Goal: Task Accomplishment & Management: Use online tool/utility

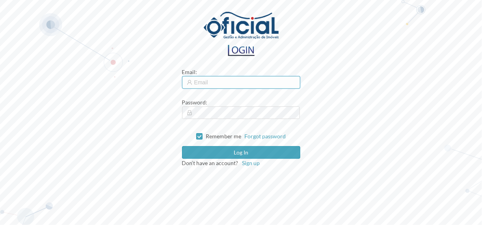
click at [211, 78] on input "text" at bounding box center [241, 82] width 118 height 13
type input "[EMAIL_ADDRESS][DOMAIN_NAME]"
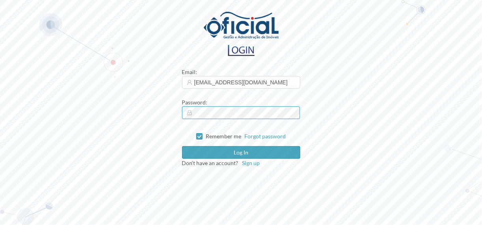
click at [182, 146] on button "Log in" at bounding box center [241, 152] width 118 height 13
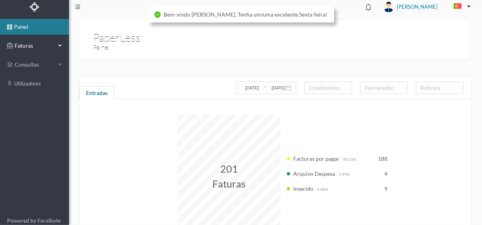
click at [27, 50] on div "Faturas" at bounding box center [31, 46] width 49 height 16
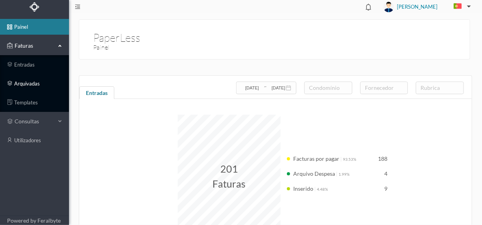
click at [29, 86] on link "arquivadas" at bounding box center [34, 84] width 69 height 16
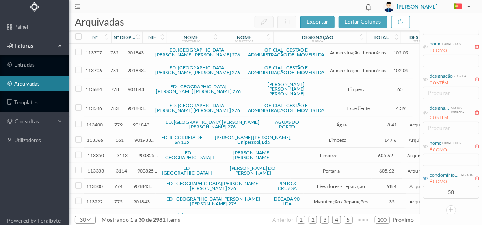
scroll to position [71, 0]
drag, startPoint x: 444, startPoint y: 193, endPoint x: 459, endPoint y: 189, distance: 15.6
click at [459, 189] on input "58" at bounding box center [452, 193] width 56 height 12
type input "610"
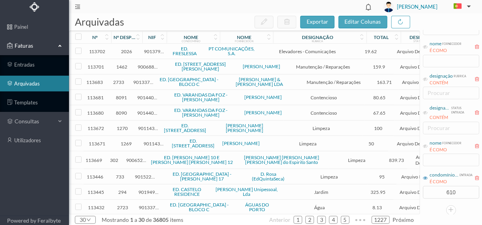
click at [431, 204] on div "FORNECEDOR fatura nº entrada É COMO Nif entrada É COMO nome fornecedor É COMO d…" at bounding box center [451, 87] width 62 height 256
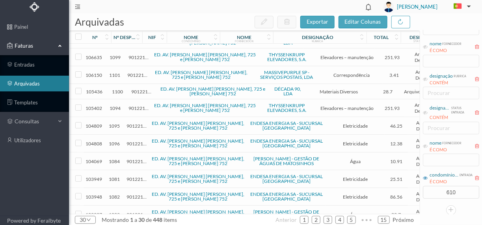
scroll to position [331, 0]
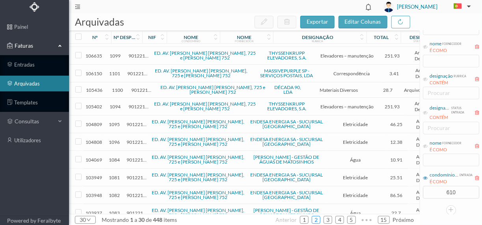
click at [315, 220] on link "2" at bounding box center [316, 220] width 8 height 12
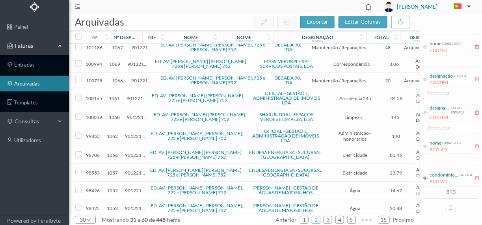
scroll to position [92, 0]
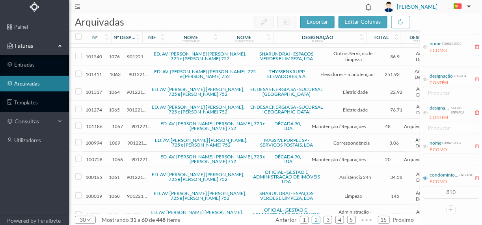
click at [128, 125] on span "1067" at bounding box center [117, 126] width 21 height 6
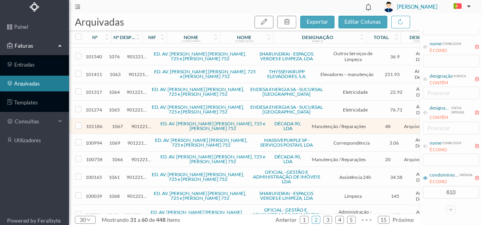
click at [128, 125] on span "1067" at bounding box center [117, 126] width 21 height 6
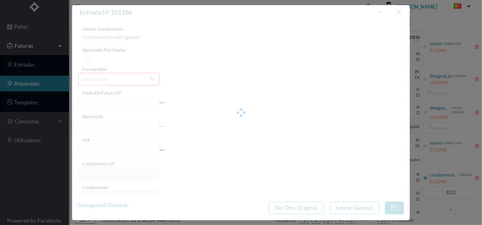
type input "FT 2025A1/640"
type input "Afinação porta de entrada"
type input "901221201"
type input "[DATE]"
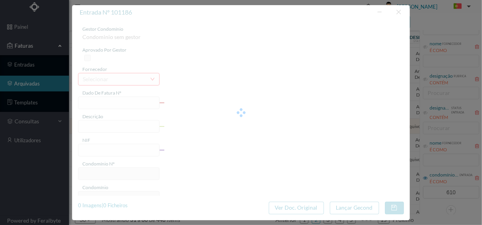
type input "[DATE]"
type input "48.00"
type input "610"
type input "ED. AV. [PERSON_NAME] [PERSON_NAME], 725 e [PERSON_NAME] 752"
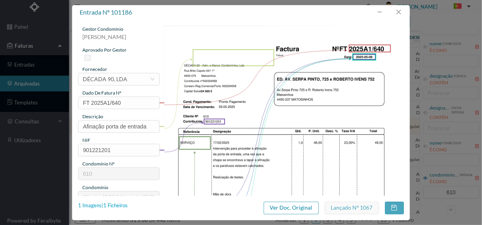
click at [121, 205] on div "1 Imagens | 1 Ficheiros" at bounding box center [103, 206] width 50 height 8
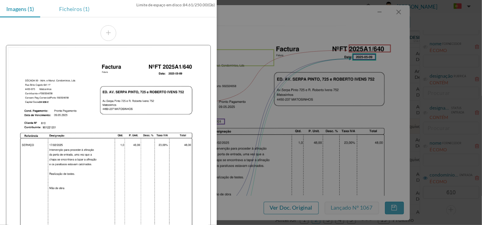
click at [70, 9] on div "Ficheiros (1)" at bounding box center [74, 9] width 43 height 18
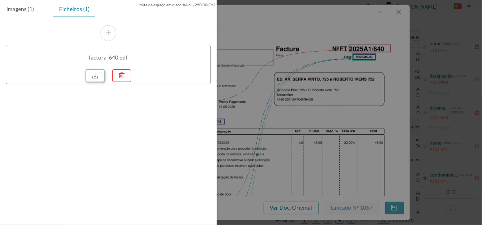
click at [95, 77] on link at bounding box center [95, 75] width 19 height 13
click at [276, 96] on div at bounding box center [241, 112] width 482 height 225
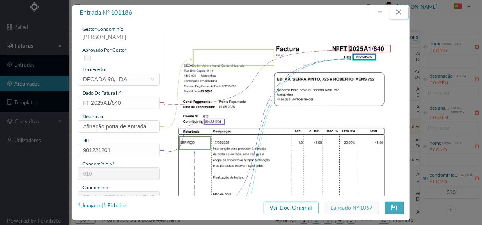
click at [400, 11] on button "button" at bounding box center [399, 12] width 19 height 13
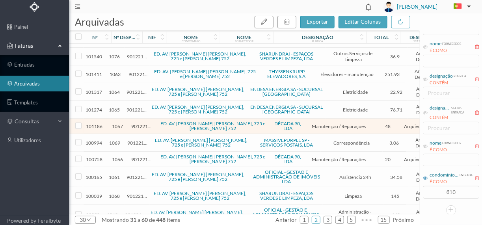
click at [117, 157] on span "1066" at bounding box center [117, 160] width 21 height 6
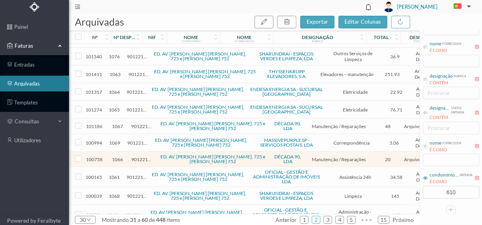
click at [117, 157] on span "1066" at bounding box center [117, 160] width 21 height 6
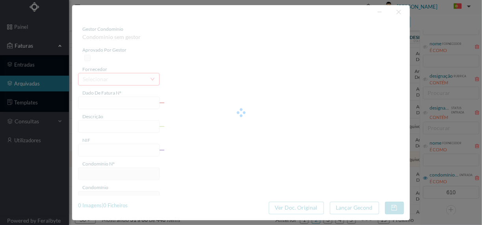
click at [117, 153] on div at bounding box center [241, 112] width 338 height 215
type input "FT 2025A1/533"
type input "Reparação porta entrada"
type input "901221201"
type input "[DATE]"
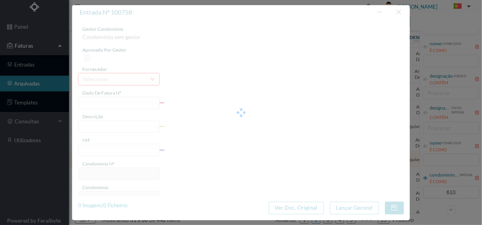
type input "[DATE]"
type input "20.00"
type input "610"
type input "ED. AV. [PERSON_NAME] [PERSON_NAME], 725 e [PERSON_NAME] 752"
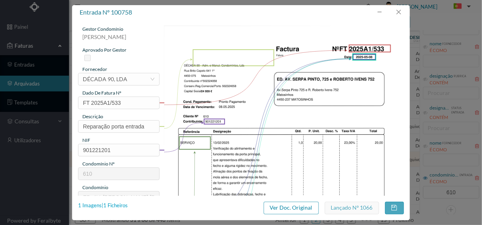
click at [118, 207] on div "1 Imagens | 1 Ficheiros" at bounding box center [103, 206] width 50 height 8
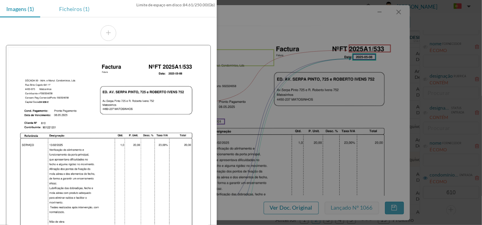
click at [65, 7] on div "Ficheiros (1)" at bounding box center [74, 9] width 43 height 18
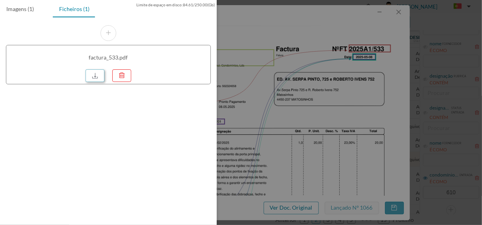
click at [97, 80] on link at bounding box center [95, 75] width 19 height 13
click at [275, 147] on div at bounding box center [241, 112] width 482 height 225
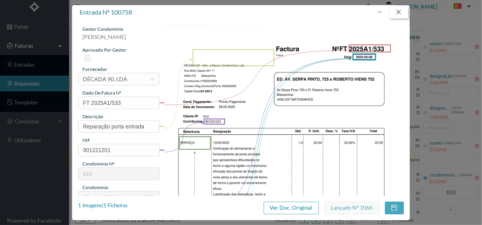
click at [397, 9] on button "button" at bounding box center [399, 12] width 19 height 13
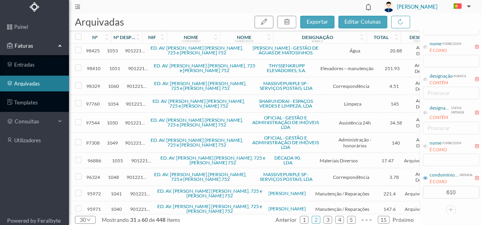
scroll to position [359, 0]
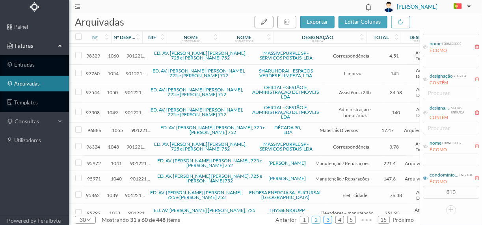
click at [325, 218] on li "3" at bounding box center [328, 220] width 9 height 8
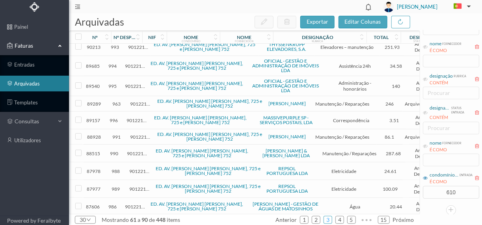
scroll to position [355, 0]
click at [120, 150] on span "990" at bounding box center [114, 153] width 18 height 6
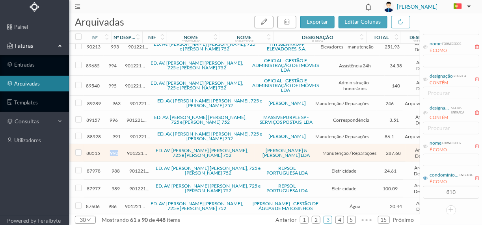
click at [120, 150] on span "990" at bounding box center [114, 153] width 18 height 6
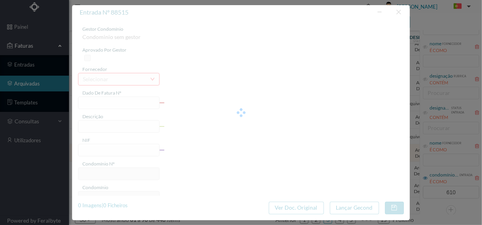
type input "FT FA.2024/777"
type input "reparações diversas"
type input "901221201"
type input "[DATE]"
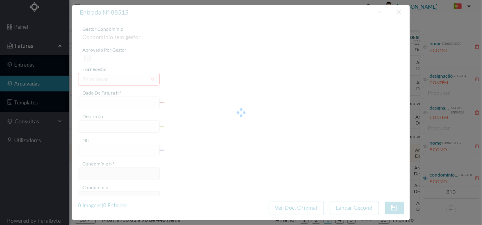
type input "[DATE]"
type input "287.68"
type input "610"
type input "ED. AV. [PERSON_NAME] [PERSON_NAME], 725 e [PERSON_NAME] 752"
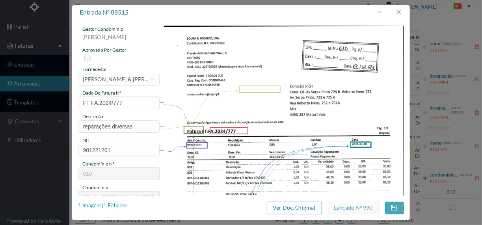
click at [116, 208] on div "1 Imagens | 1 Ficheiros" at bounding box center [103, 206] width 50 height 8
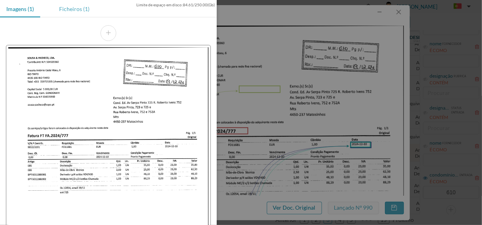
click at [75, 12] on div "Ficheiros (1)" at bounding box center [74, 9] width 43 height 18
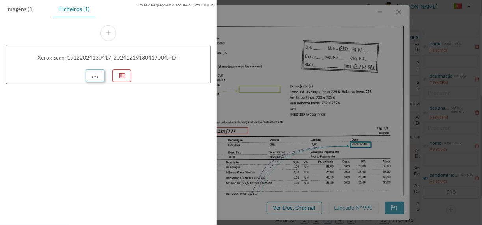
click at [95, 78] on link at bounding box center [95, 75] width 19 height 13
click at [256, 78] on div at bounding box center [241, 112] width 482 height 225
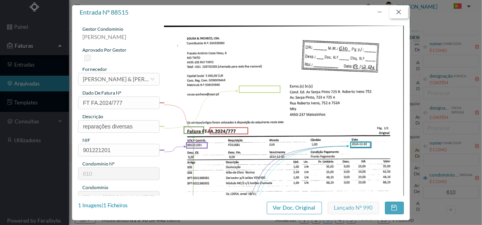
click at [400, 8] on button "button" at bounding box center [399, 12] width 19 height 13
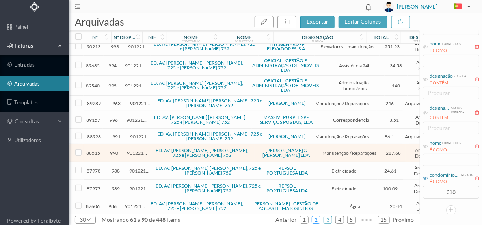
click at [319, 219] on link "2" at bounding box center [316, 220] width 8 height 12
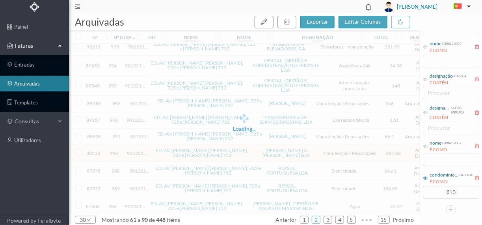
scroll to position [353, 0]
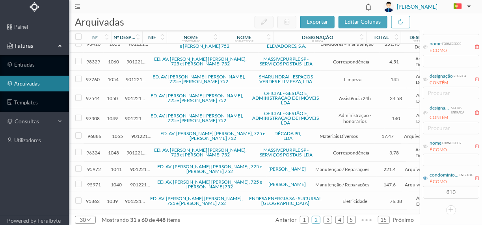
click at [114, 133] on span "1055" at bounding box center [117, 136] width 21 height 6
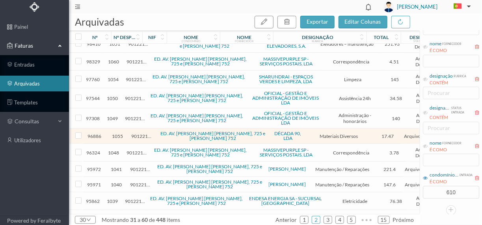
click at [115, 133] on span "1055" at bounding box center [117, 136] width 21 height 6
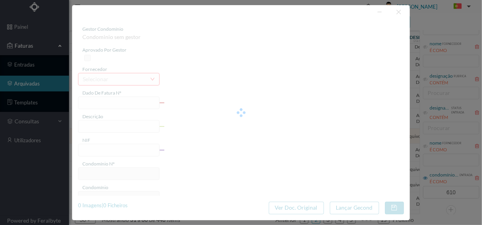
type input "FT 2025A1/335"
type input "Material eléctrico"
type input "901221201"
type input "[DATE]"
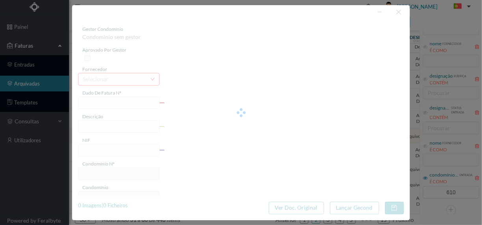
type input "[DATE]"
type input "17.47"
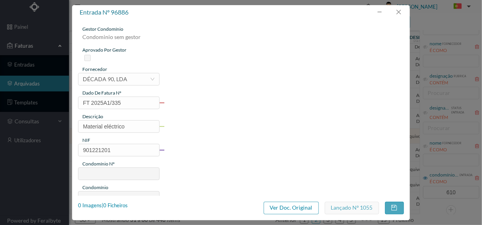
type input "610"
type input "ED. AV. [PERSON_NAME] [PERSON_NAME], 725 e [PERSON_NAME] 752"
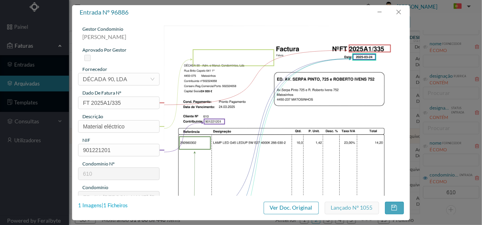
click at [118, 205] on div "1 Imagens | 1 Ficheiros" at bounding box center [103, 206] width 50 height 8
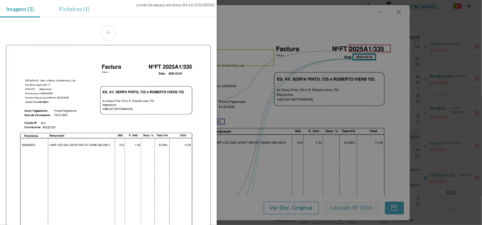
click at [75, 9] on div "Ficheiros (1)" at bounding box center [74, 9] width 43 height 18
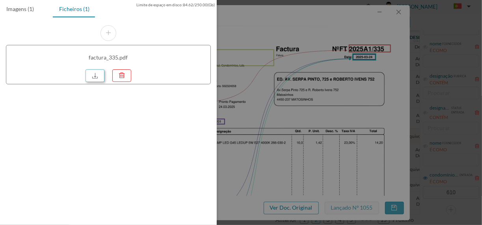
click at [89, 73] on link at bounding box center [95, 75] width 19 height 13
click at [323, 159] on div at bounding box center [241, 112] width 482 height 225
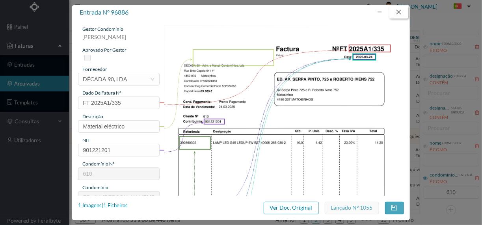
click at [396, 9] on button "button" at bounding box center [399, 12] width 19 height 13
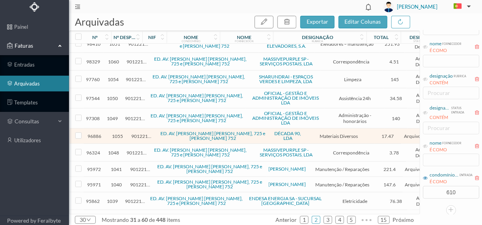
click at [441, 161] on div "nome fornecedor É COMO" at bounding box center [451, 153] width 58 height 30
click at [426, 146] on icon at bounding box center [425, 146] width 5 height 5
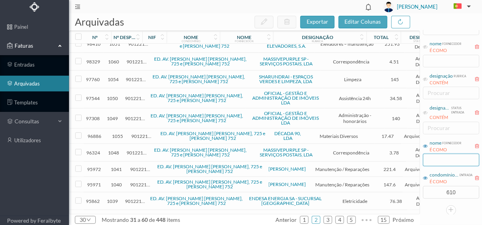
click at [444, 160] on input "text" at bounding box center [451, 160] width 56 height 13
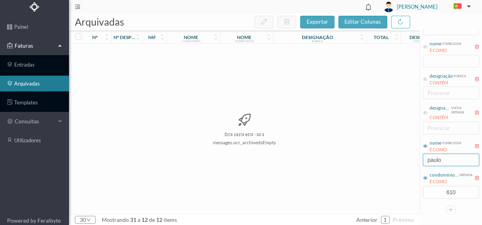
scroll to position [0, 0]
type input "p"
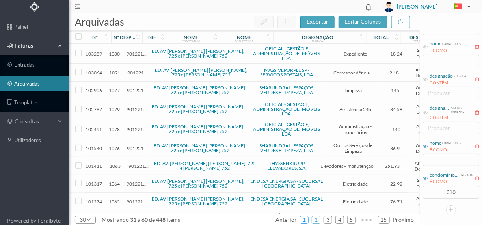
click at [308, 219] on link "1" at bounding box center [305, 220] width 8 height 12
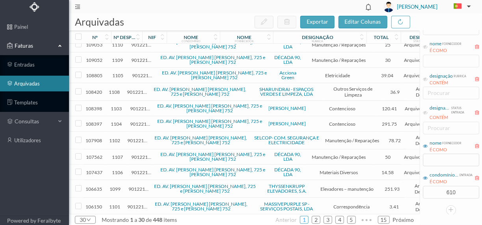
scroll to position [331, 0]
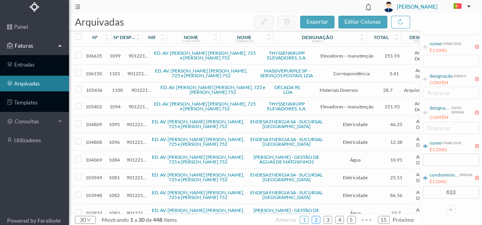
click at [318, 221] on link "2" at bounding box center [316, 220] width 8 height 12
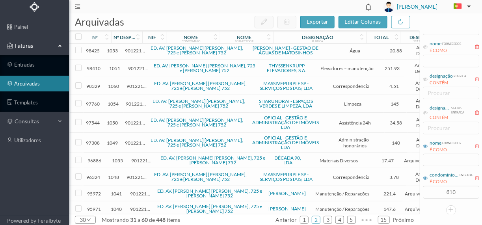
click at [121, 206] on span "1040" at bounding box center [116, 209] width 20 height 6
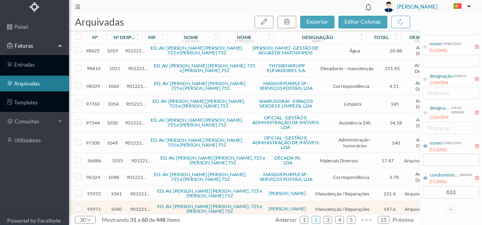
click at [121, 206] on span "1040" at bounding box center [116, 209] width 20 height 6
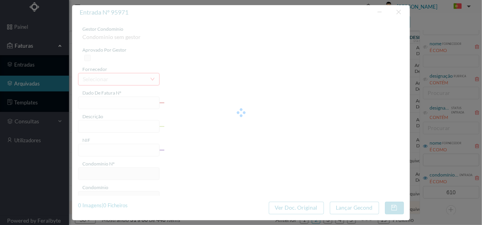
type input "FT PAULOALVES2023/392"
type input "Reparação- pesquisa de infiltração de água"
type input "901221201"
type input "[DATE]"
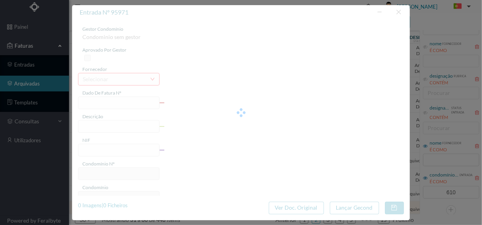
type input "[DATE]"
type input "147.60"
type input "610"
type input "ED. AV. [PERSON_NAME] [PERSON_NAME], 725 e [PERSON_NAME] 752"
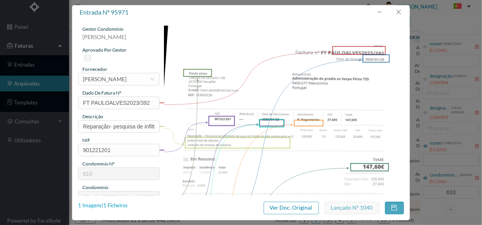
drag, startPoint x: 121, startPoint y: 200, endPoint x: 116, endPoint y: 207, distance: 8.4
click at [116, 207] on div "1 Imagens | 1 Ficheiros" at bounding box center [103, 206] width 50 height 8
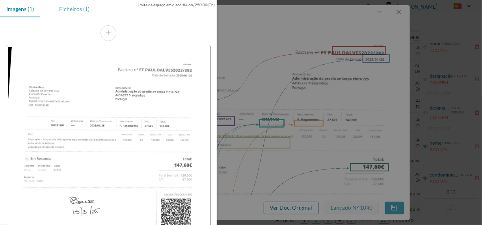
click at [79, 9] on div "Ficheiros (1)" at bounding box center [74, 9] width 43 height 18
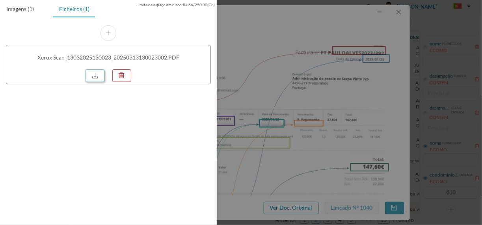
click at [97, 78] on link at bounding box center [95, 75] width 19 height 13
click at [292, 114] on div at bounding box center [241, 112] width 482 height 225
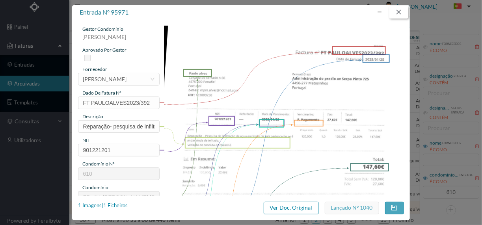
click at [402, 11] on button "button" at bounding box center [399, 12] width 19 height 13
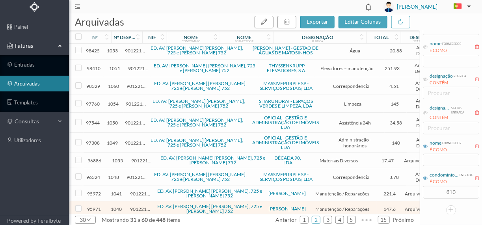
click at [120, 191] on span "1041" at bounding box center [116, 194] width 20 height 6
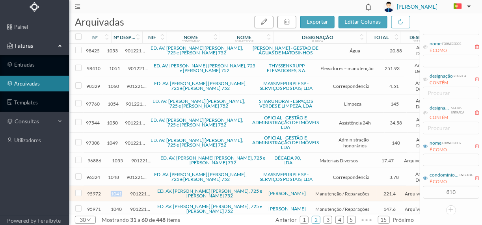
click at [120, 191] on span "1041" at bounding box center [116, 194] width 20 height 6
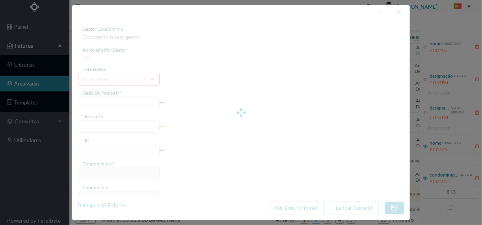
type input "FT PAULOALVES2023/407"
type input "Infiltração"
type input "901221201"
type input "[DATE]"
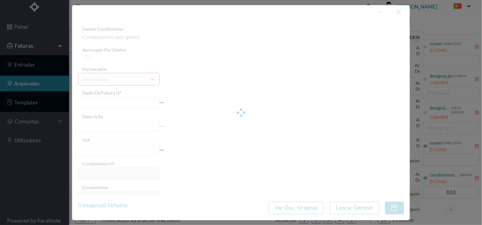
type input "[DATE]"
type input "221.40"
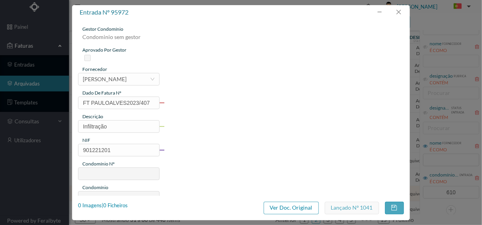
type input "610"
type input "ED. AV. [PERSON_NAME] [PERSON_NAME], 725 e [PERSON_NAME] 752"
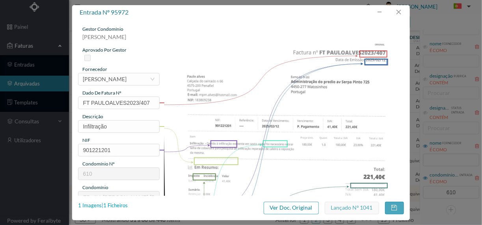
drag, startPoint x: 120, startPoint y: 187, endPoint x: 123, endPoint y: 209, distance: 21.4
click at [123, 209] on div "1 Imagens | 1 Ficheiros" at bounding box center [103, 206] width 50 height 8
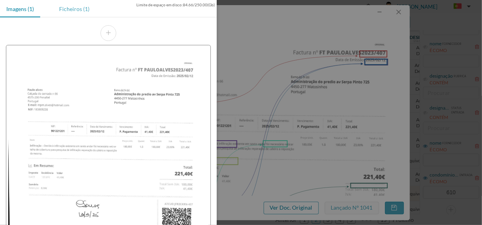
click at [69, 6] on div "Ficheiros (1)" at bounding box center [74, 9] width 43 height 18
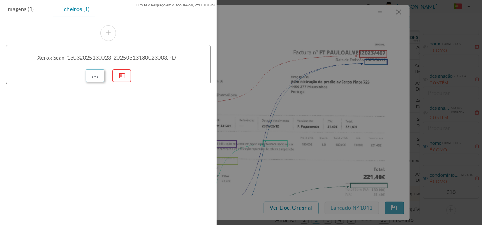
click at [92, 75] on link at bounding box center [95, 75] width 19 height 13
click at [267, 152] on div at bounding box center [241, 112] width 482 height 225
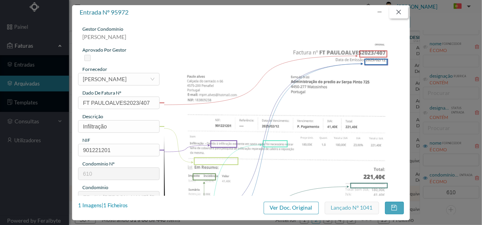
click at [396, 14] on button "button" at bounding box center [399, 12] width 19 height 13
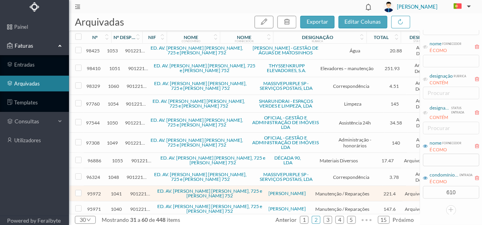
scroll to position [359, 0]
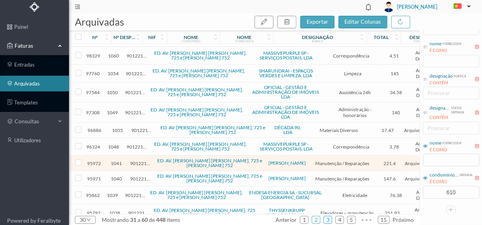
click at [329, 221] on link "3" at bounding box center [328, 220] width 8 height 12
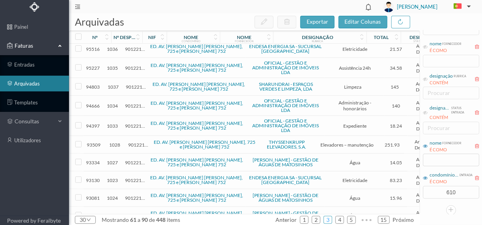
scroll to position [0, 0]
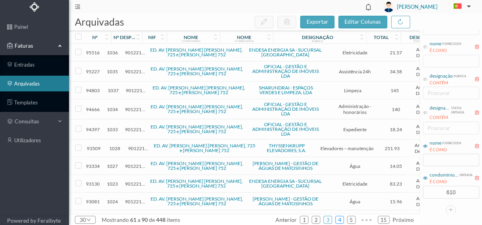
click at [340, 220] on link "4" at bounding box center [340, 220] width 8 height 12
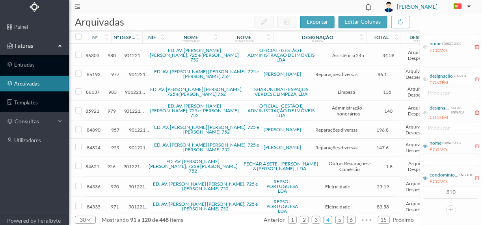
scroll to position [79, 0]
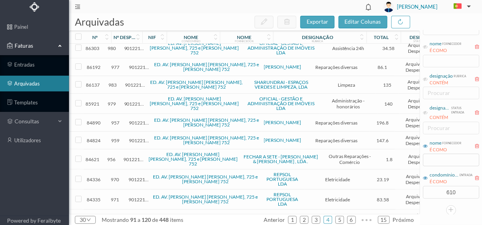
click at [117, 120] on span "957" at bounding box center [115, 123] width 19 height 6
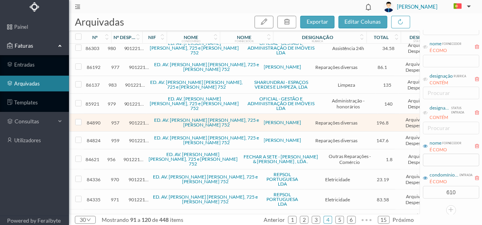
click at [117, 120] on span "957" at bounding box center [115, 123] width 19 height 6
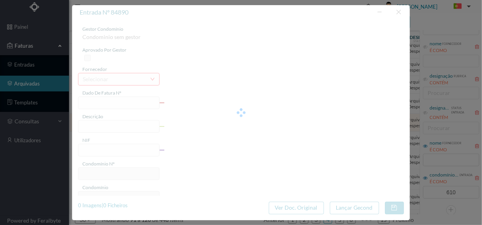
type input "FT PAULOALVES2023/354"
type input "REPARAÇÃO TELHADO"
type input "901221201"
type input "[DATE]"
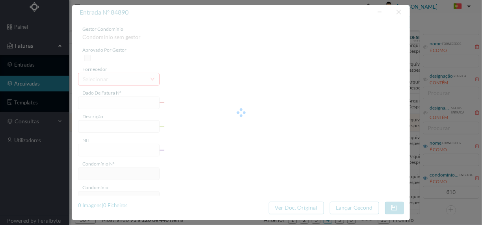
type input "[DATE]"
type input "196.80"
type input "610"
type input "ED. AV. [PERSON_NAME] [PERSON_NAME], 725 e [PERSON_NAME] 752"
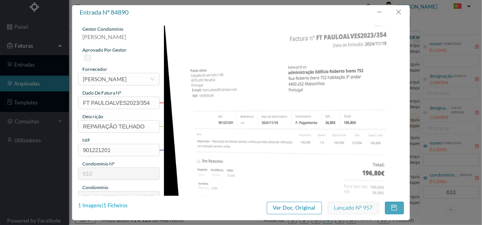
click at [122, 205] on div "1 Imagens | 1 Ficheiros" at bounding box center [103, 206] width 50 height 8
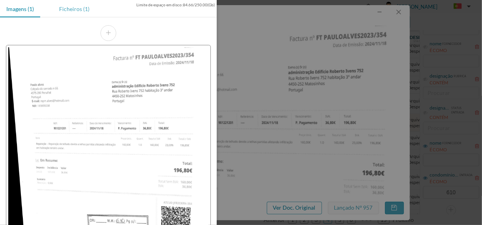
click at [69, 10] on div "Ficheiros (1)" at bounding box center [74, 9] width 43 height 18
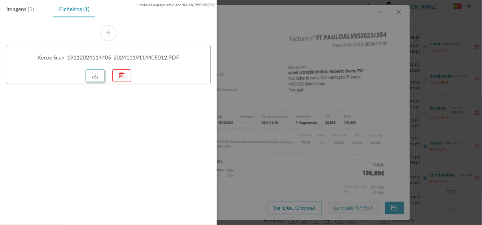
click at [91, 73] on link at bounding box center [95, 75] width 19 height 13
drag, startPoint x: 229, startPoint y: 132, endPoint x: 279, endPoint y: 110, distance: 54.8
click at [229, 131] on div at bounding box center [241, 112] width 482 height 225
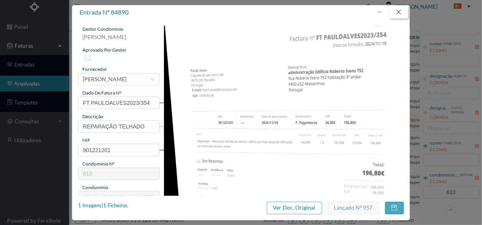
click at [399, 10] on button "button" at bounding box center [399, 12] width 19 height 13
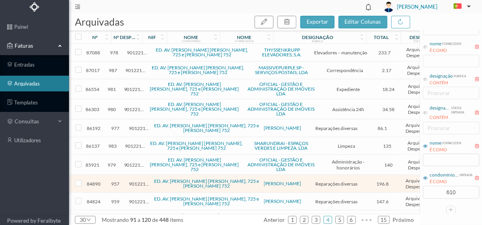
scroll to position [0, 0]
